Goal: Check status: Check status

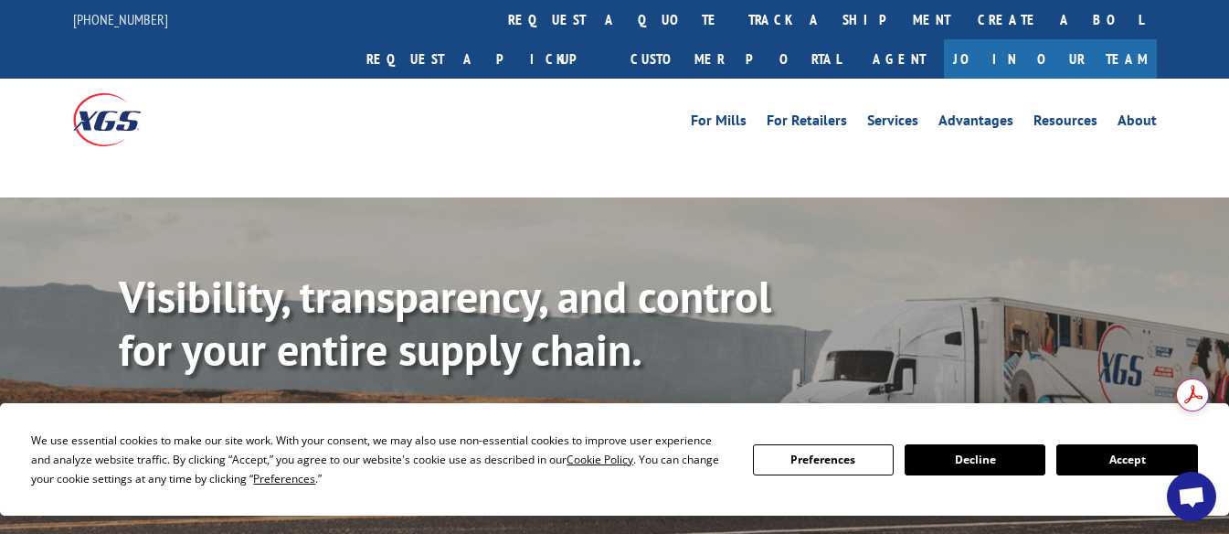
click at [200, 414] on link "Track shipment" at bounding box center [205, 433] width 172 height 38
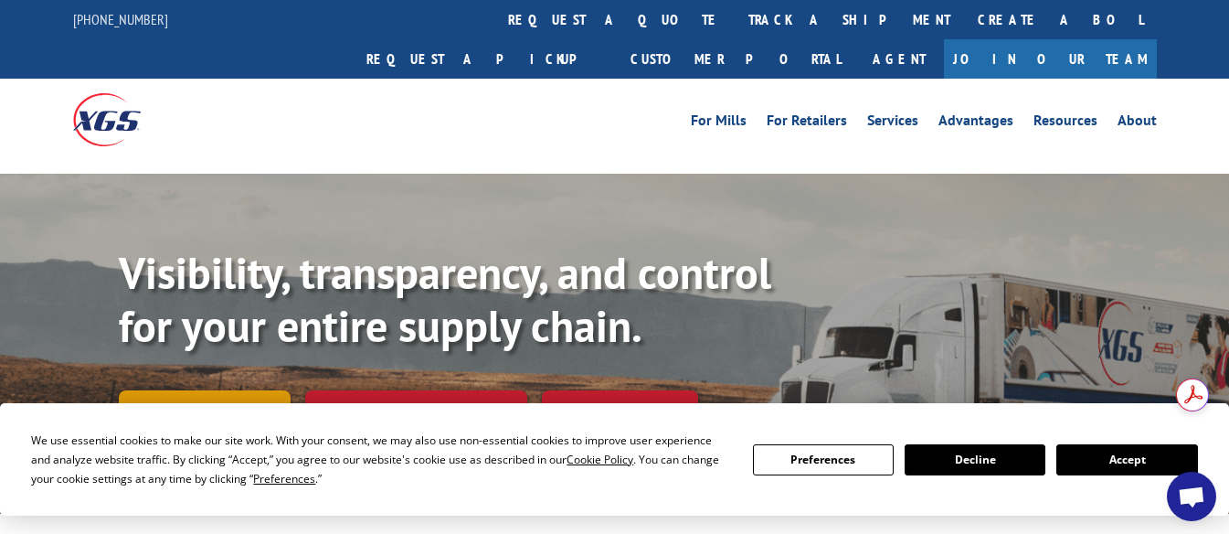
click at [198, 390] on link "Track shipment" at bounding box center [205, 409] width 172 height 38
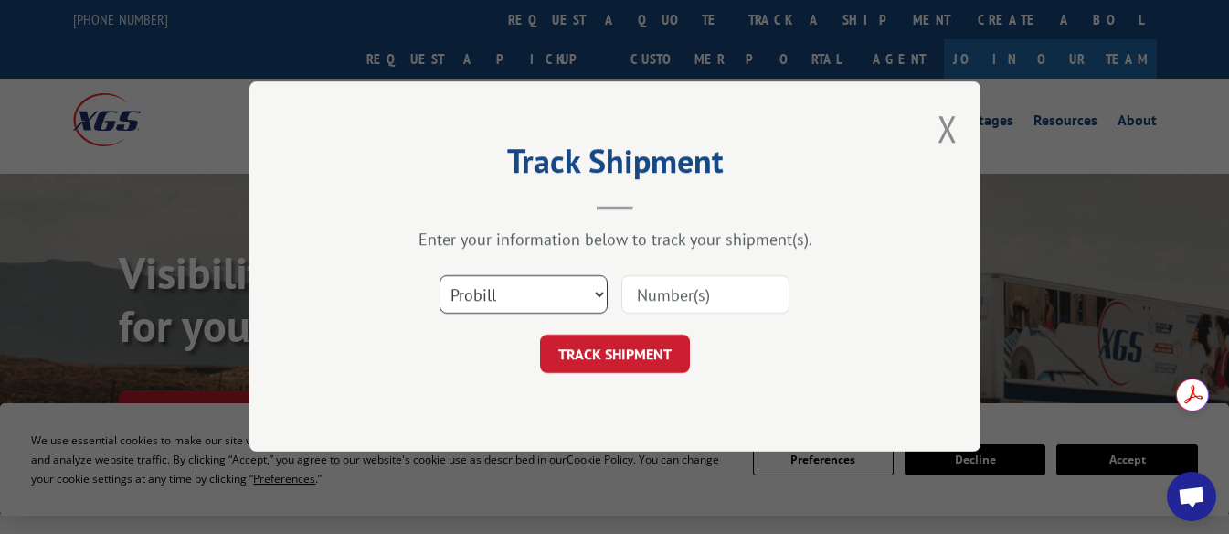
click at [601, 295] on select "Select category... Probill BOL PO" at bounding box center [524, 295] width 168 height 38
select select "bol"
click at [440, 276] on select "Select category... Probill BOL PO" at bounding box center [524, 295] width 168 height 38
click at [653, 296] on input at bounding box center [705, 295] width 168 height 38
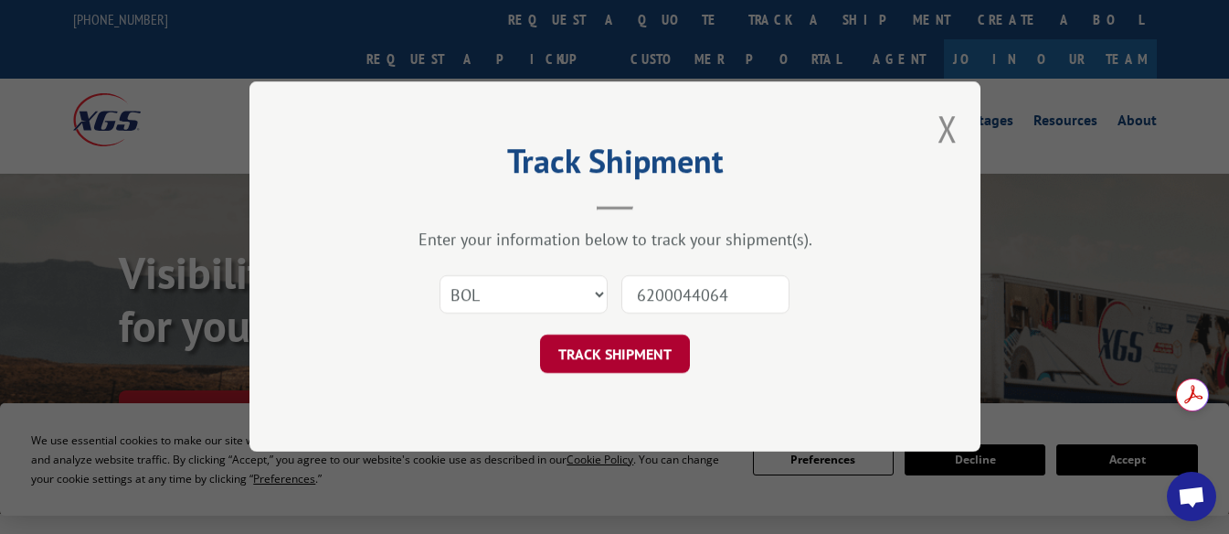
type input "6200044064"
click at [605, 361] on button "TRACK SHIPMENT" at bounding box center [615, 354] width 150 height 38
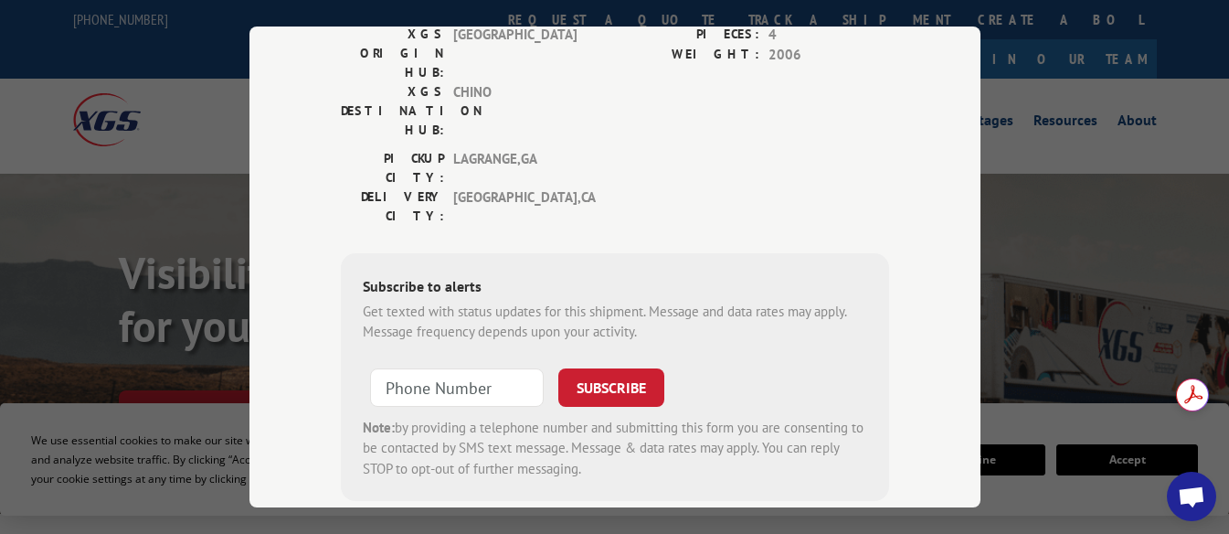
scroll to position [274, 0]
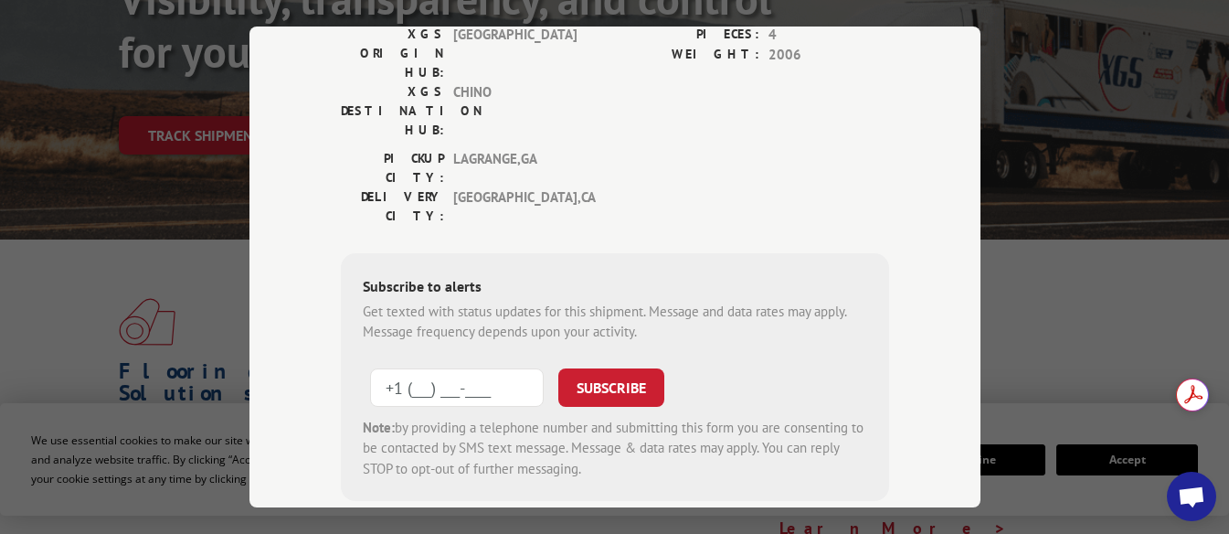
click at [396, 368] on input "+1 (___) ___-____" at bounding box center [457, 387] width 174 height 38
type input "[PHONE_NUMBER]"
click at [611, 368] on button "SUBSCRIBE" at bounding box center [611, 387] width 106 height 38
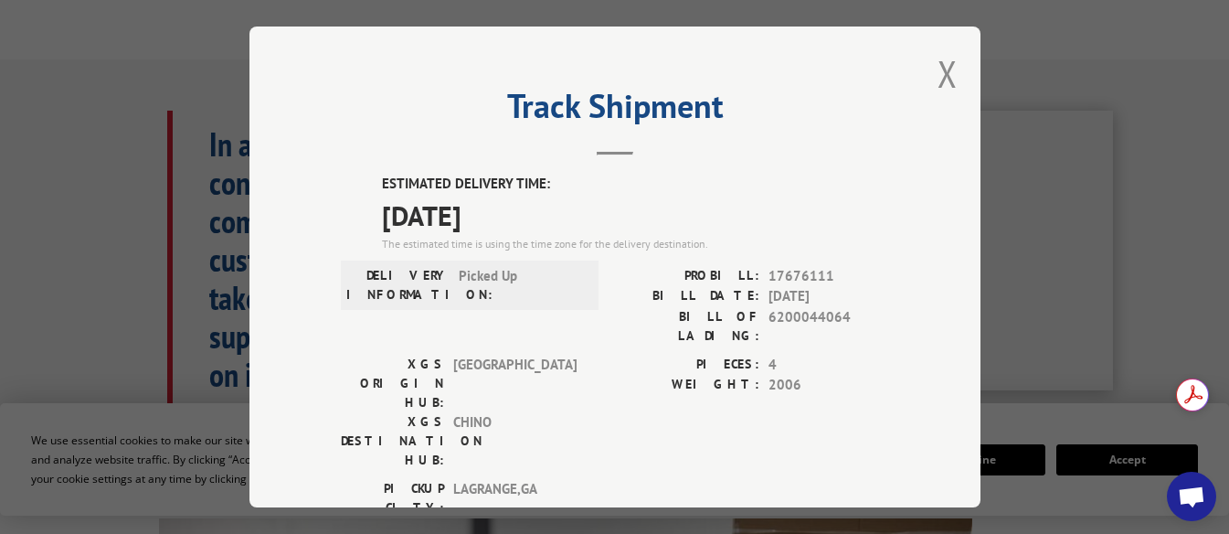
scroll to position [731, 0]
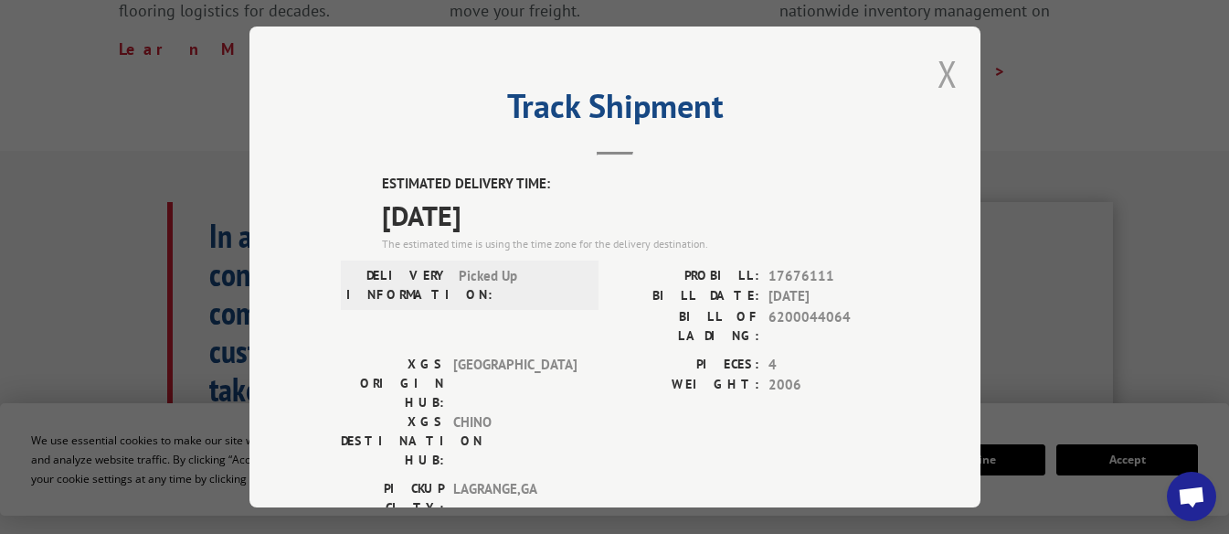
click at [941, 67] on button "Close modal" at bounding box center [948, 73] width 20 height 48
